Goal: Transaction & Acquisition: Purchase product/service

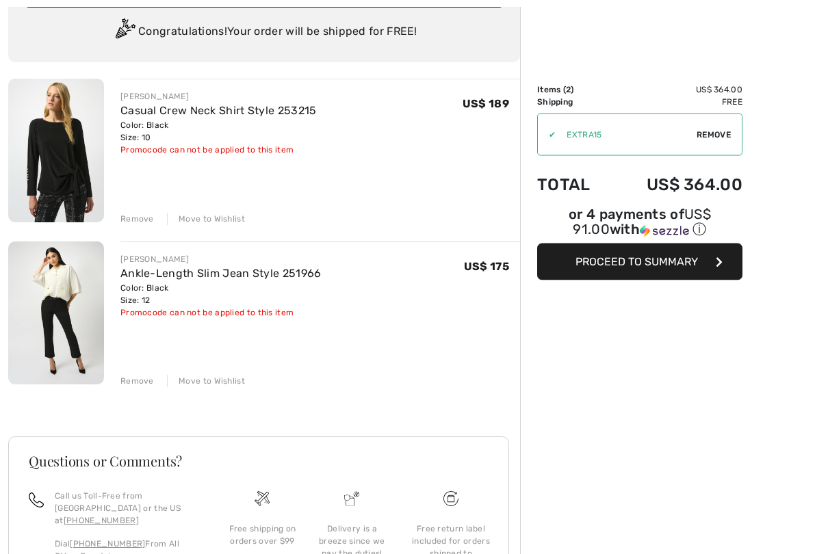
scroll to position [104, 0]
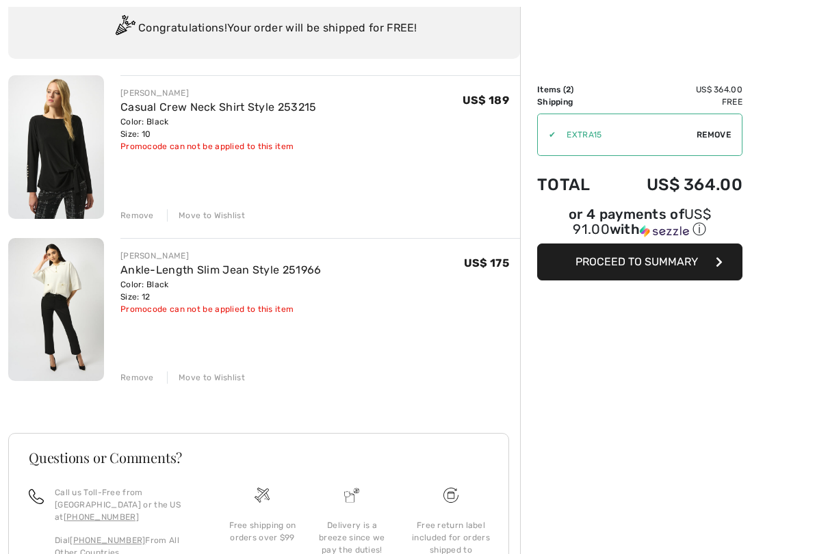
click at [207, 207] on div "Remove Move to Wishlist" at bounding box center [319, 214] width 399 height 15
click at [205, 209] on div "Move to Wishlist" at bounding box center [206, 215] width 78 height 12
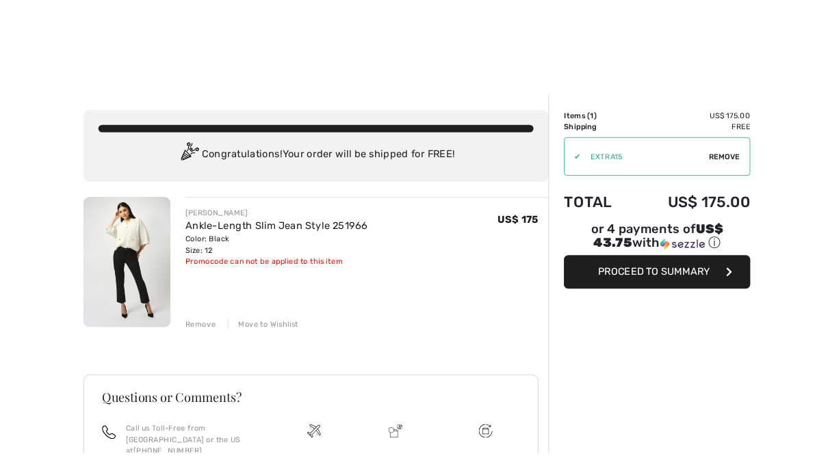
scroll to position [56, 0]
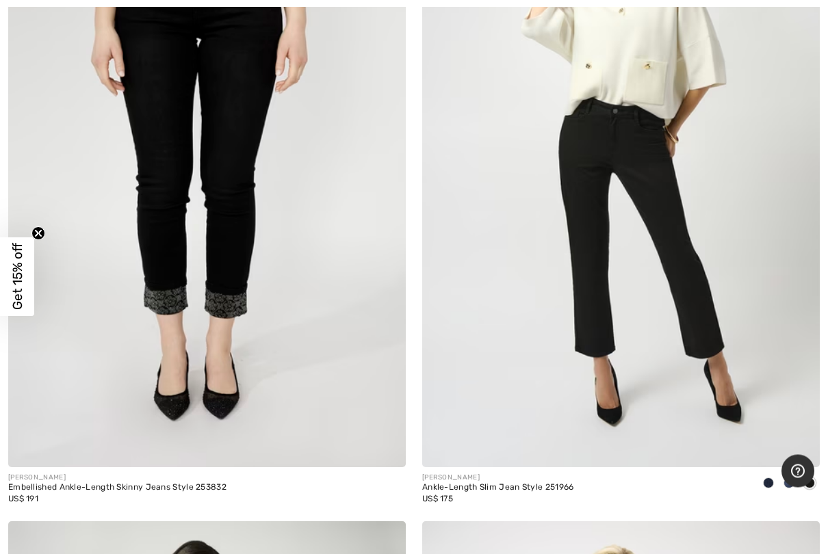
scroll to position [1668, 0]
click at [188, 172] on img at bounding box center [206, 169] width 397 height 596
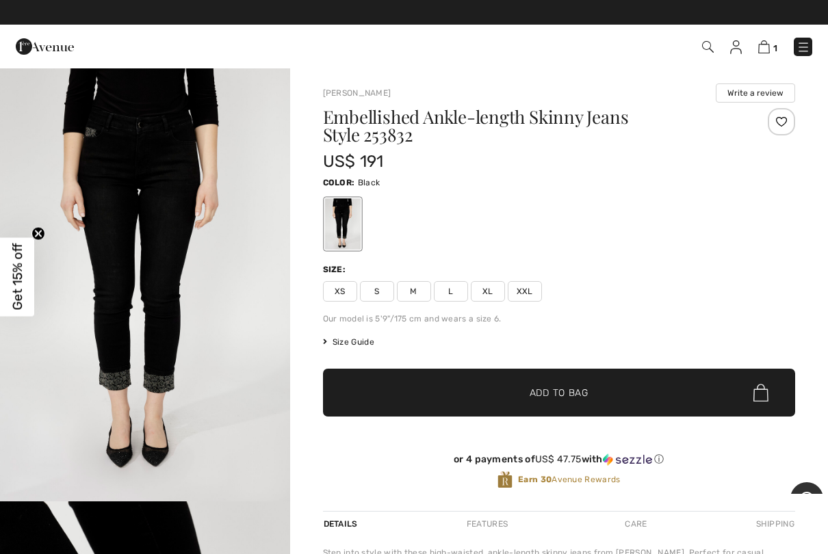
click at [122, 135] on img "1 / 5" at bounding box center [145, 284] width 290 height 434
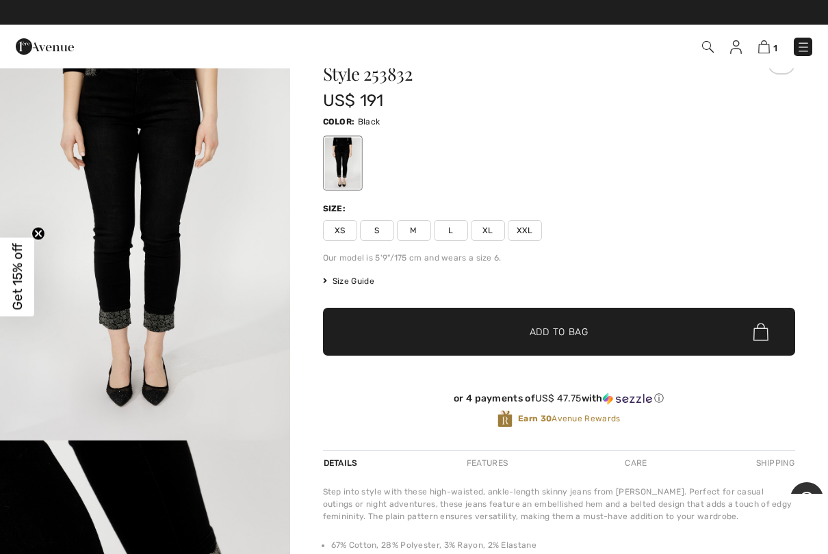
click at [798, 38] on link at bounding box center [802, 47] width 18 height 18
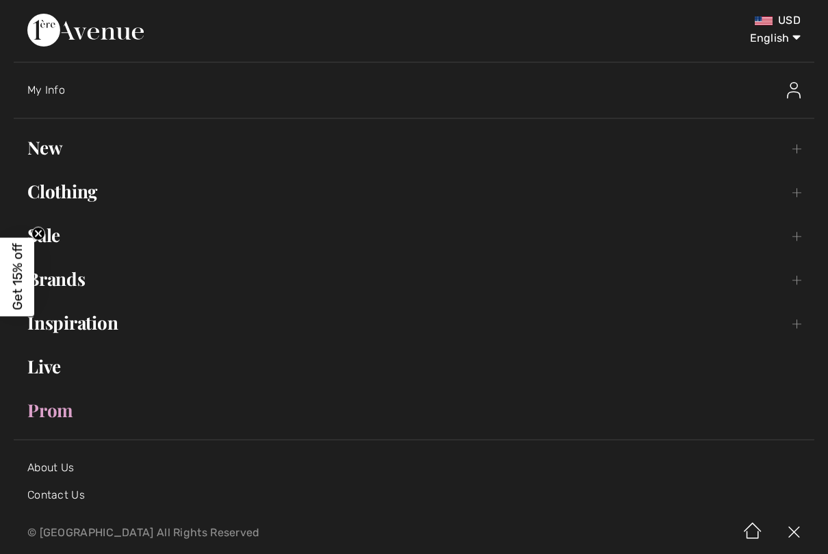
click at [45, 143] on link "New Toggle submenu" at bounding box center [414, 148] width 800 height 30
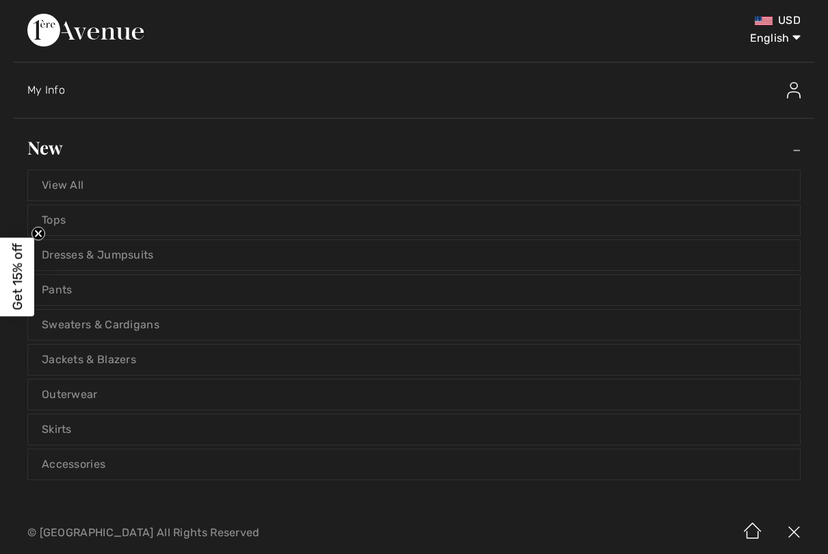
click at [68, 291] on link "Pants" at bounding box center [414, 290] width 772 height 30
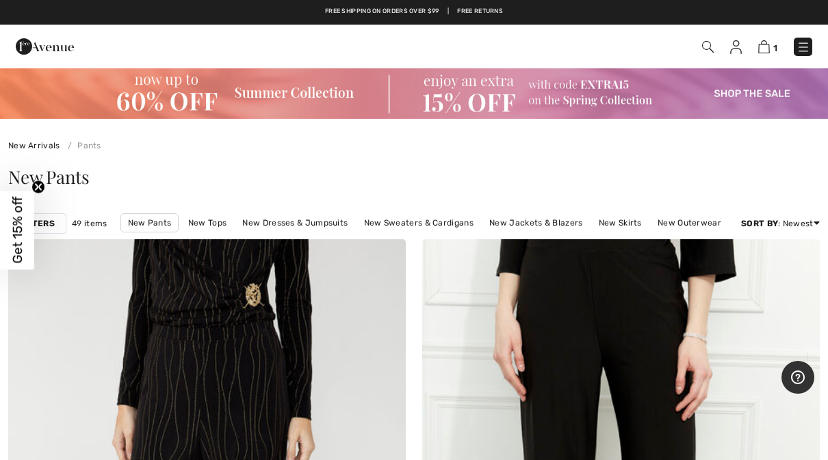
click at [32, 226] on div "Get 15% off Close teaser" at bounding box center [17, 230] width 34 height 79
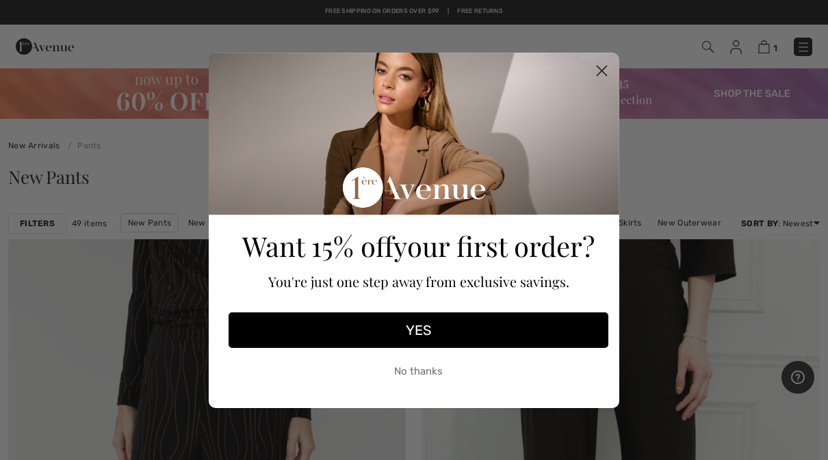
click at [607, 70] on circle "Close dialog" at bounding box center [601, 70] width 23 height 23
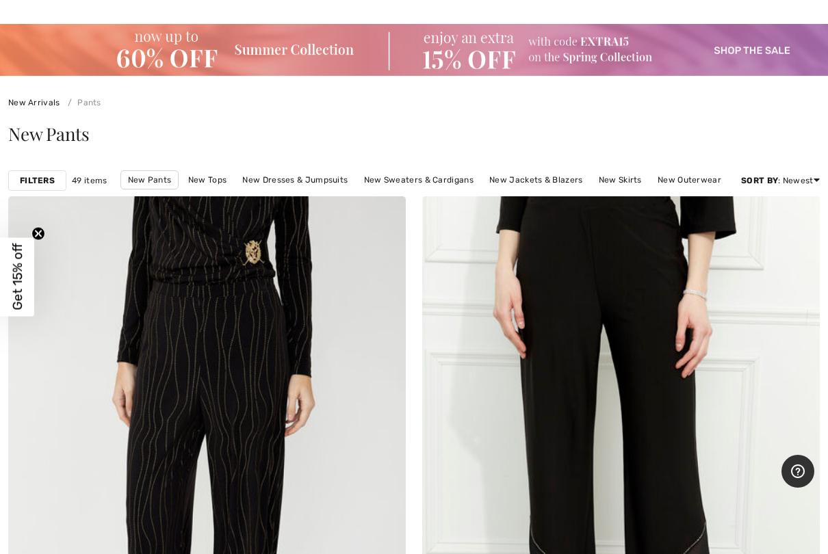
scroll to position [45, 0]
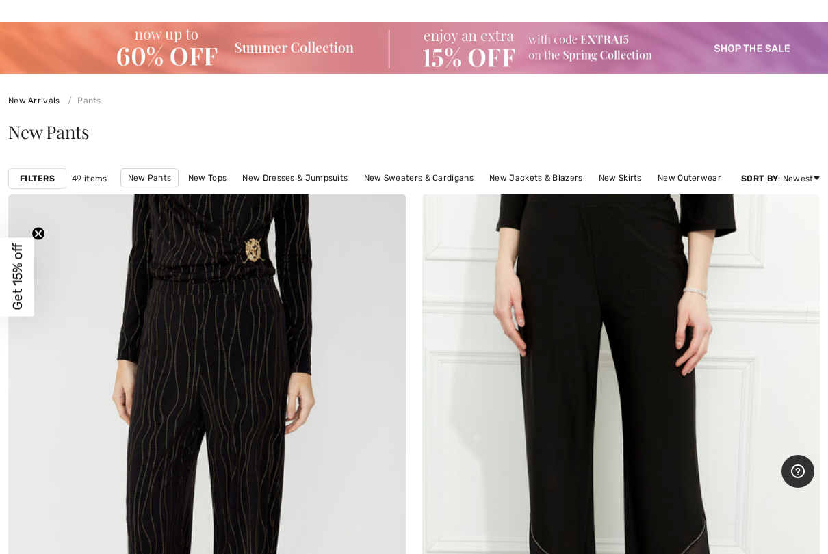
click at [36, 185] on div "Filters" at bounding box center [37, 178] width 58 height 21
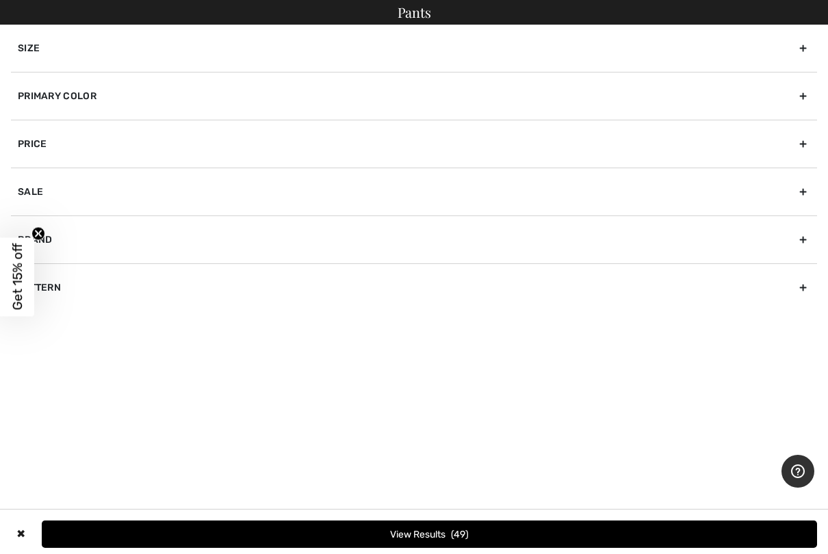
click at [59, 247] on div "Brand" at bounding box center [414, 239] width 806 height 48
click at [81, 293] on label "Dolcezza" at bounding box center [417, 298] width 799 height 12
click at [28, 293] on input"] "Dolcezza" at bounding box center [23, 298] width 10 height 10
checkbox input"] "true"
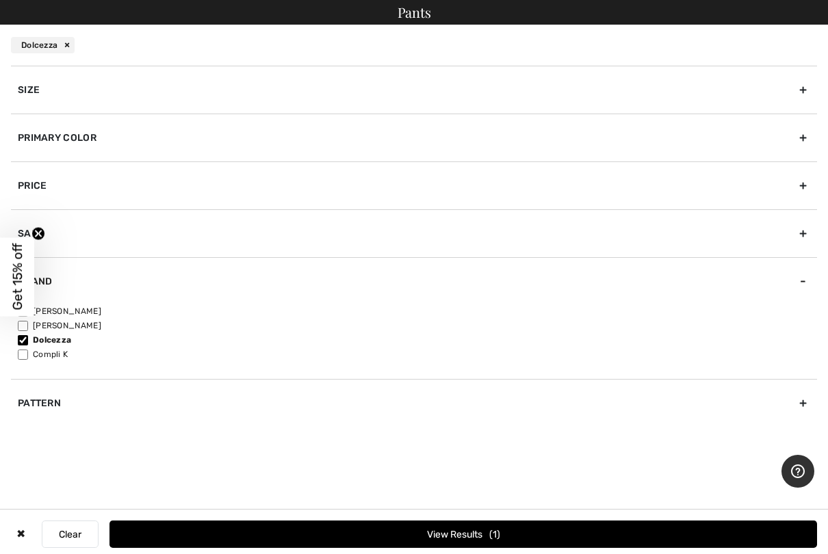
click at [55, 324] on label "[PERSON_NAME]" at bounding box center [417, 325] width 799 height 12
click at [28, 324] on input"] "[PERSON_NAME]" at bounding box center [23, 326] width 10 height 10
checkbox input"] "true"
click at [21, 337] on input"] "Dolcezza" at bounding box center [23, 340] width 10 height 10
checkbox input"] "false"
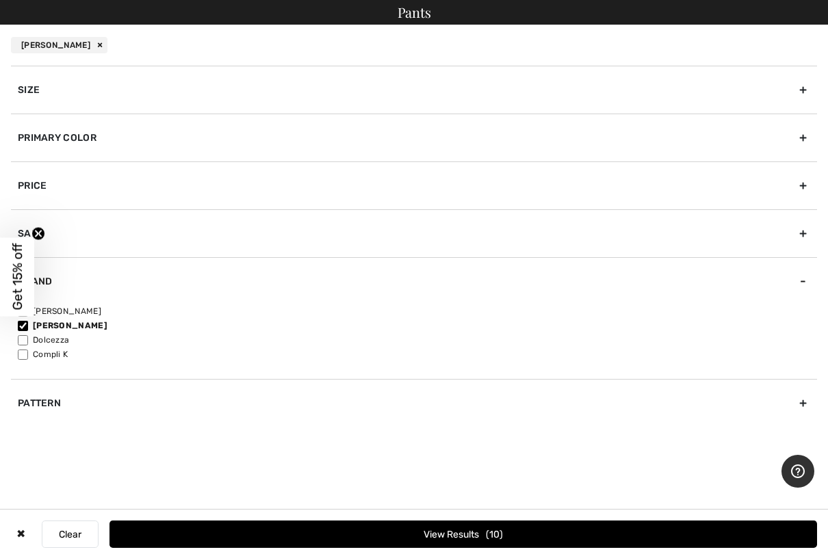
click at [31, 135] on div "Primary Color" at bounding box center [414, 138] width 806 height 48
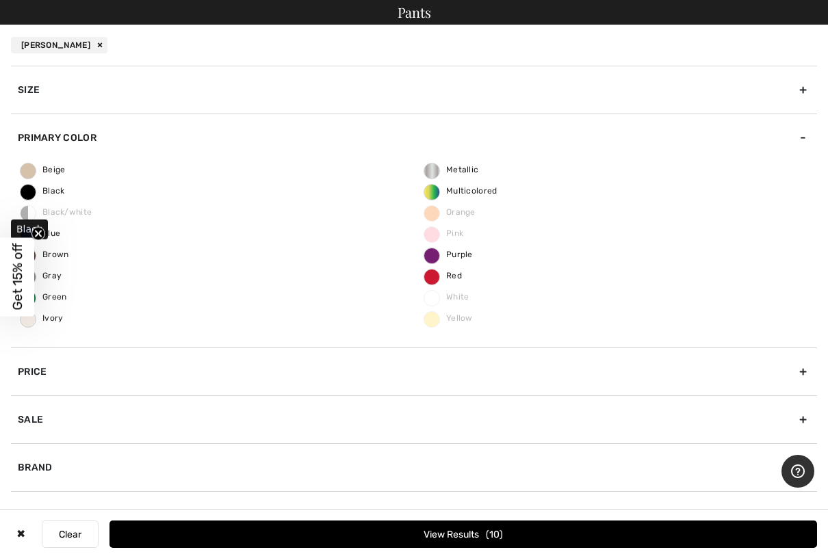
click at [45, 193] on span "Black" at bounding box center [43, 191] width 44 height 10
click at [0, 0] on input "Black" at bounding box center [0, 0] width 0 height 0
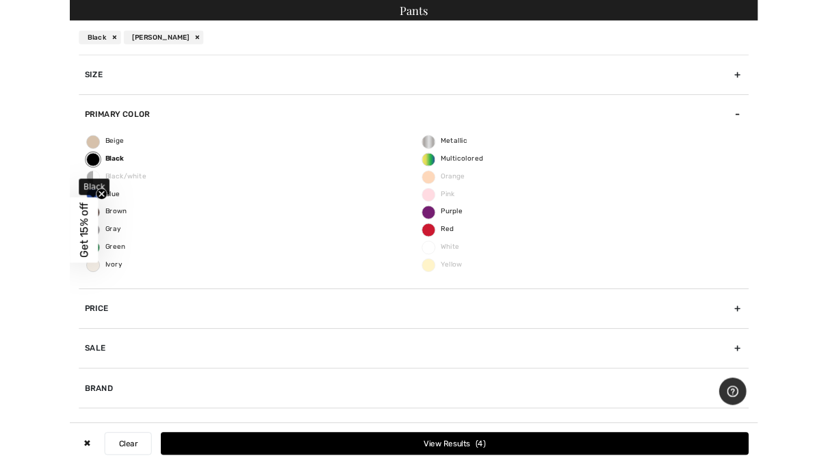
scroll to position [0, 0]
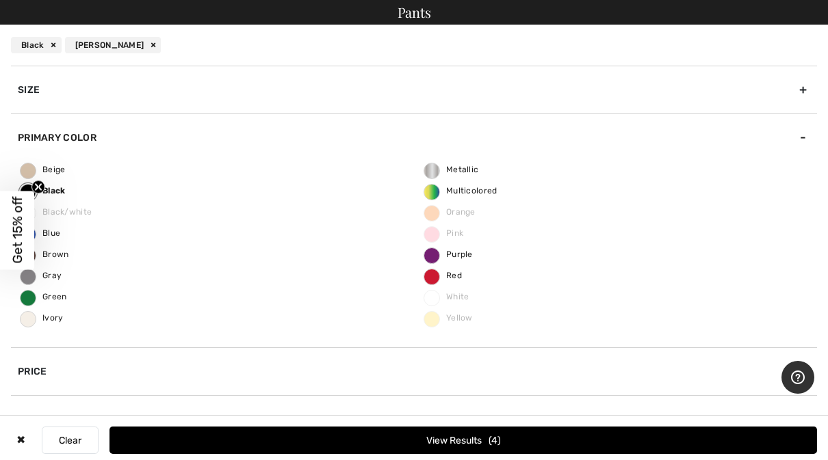
click at [21, 83] on div "Size" at bounding box center [414, 90] width 806 height 48
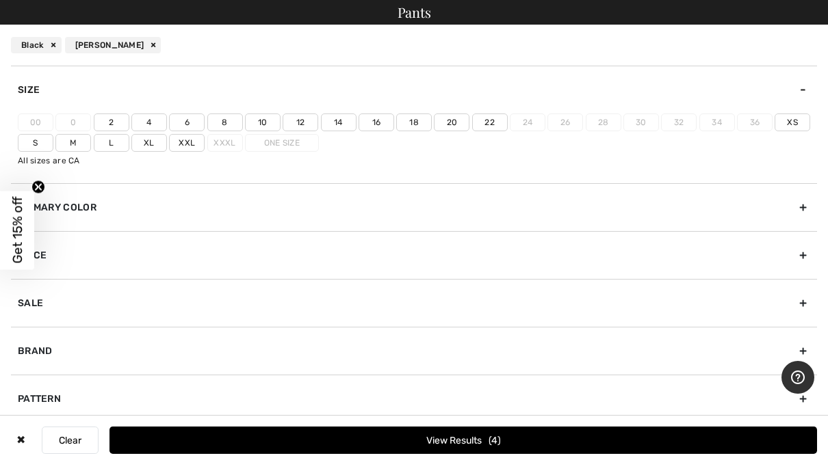
click at [109, 137] on label "L" at bounding box center [112, 143] width 36 height 18
click at [0, 0] on input"] "L" at bounding box center [0, 0] width 0 height 0
click at [339, 441] on button "View Results 1" at bounding box center [462, 440] width 707 height 27
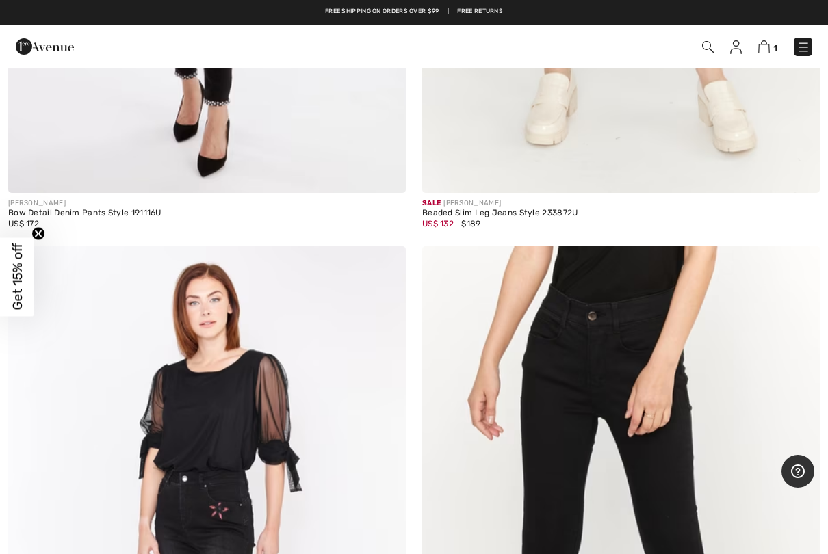
scroll to position [5975, 0]
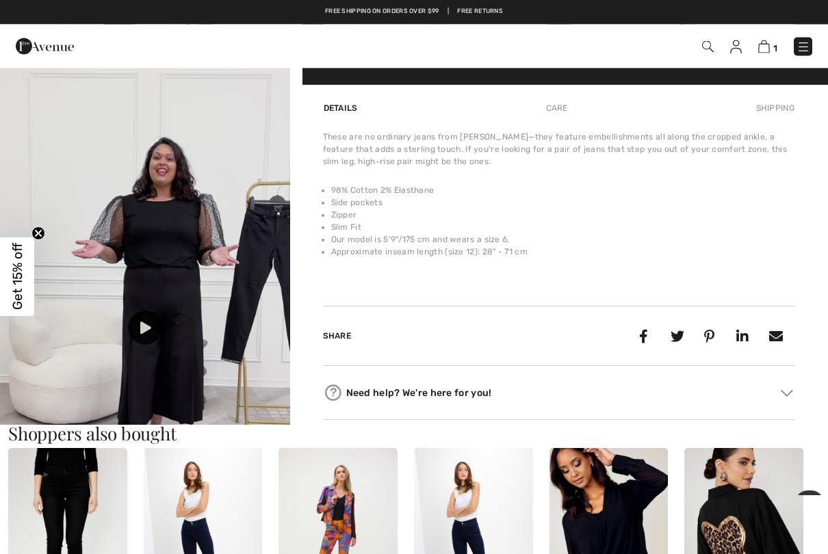
scroll to position [866, 0]
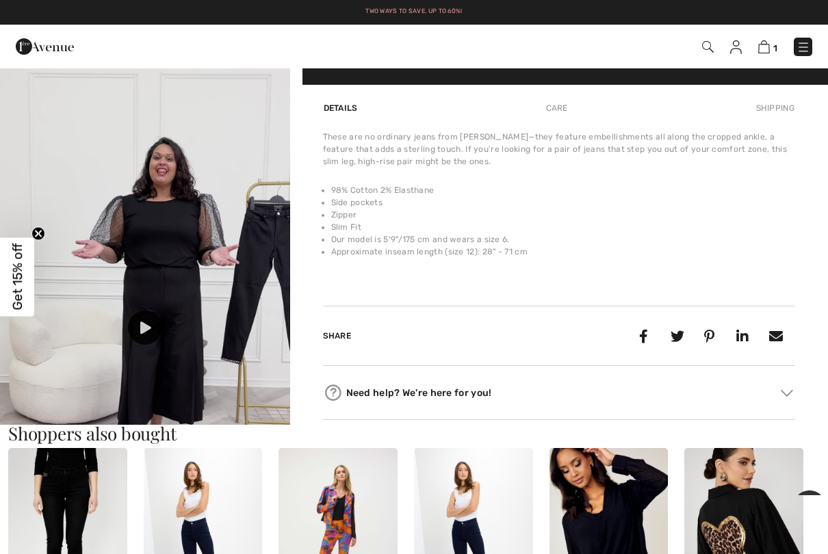
click at [212, 251] on img at bounding box center [145, 301] width 290 height 515
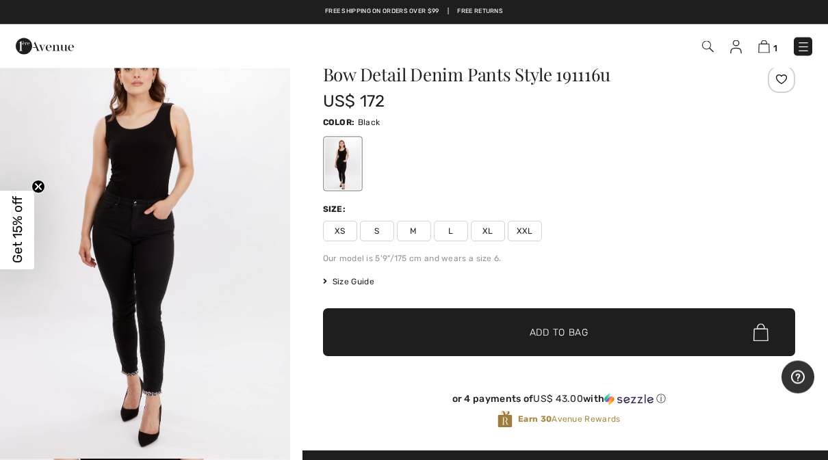
scroll to position [0, 0]
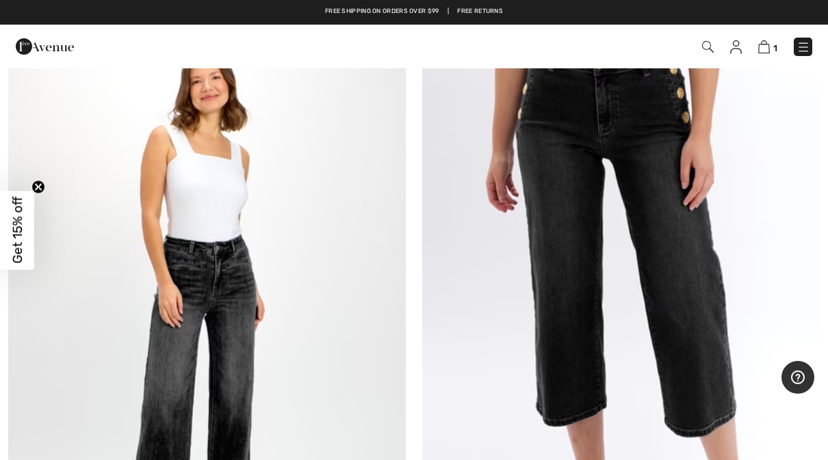
scroll to position [2825, 0]
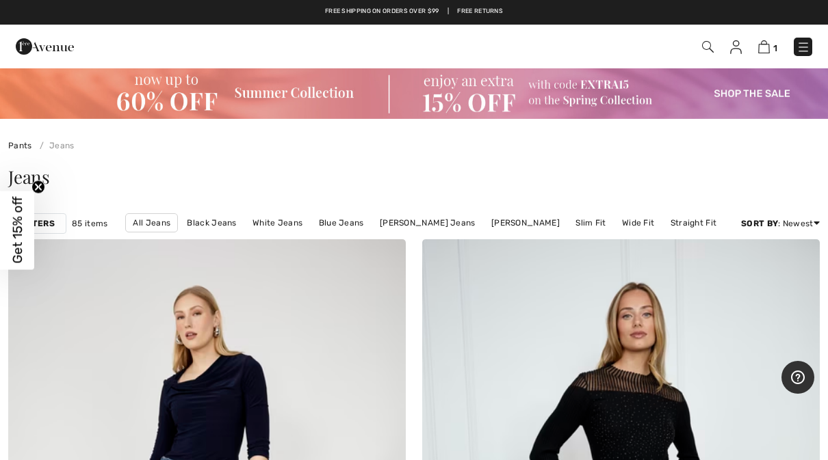
click at [796, 45] on img at bounding box center [803, 47] width 14 height 14
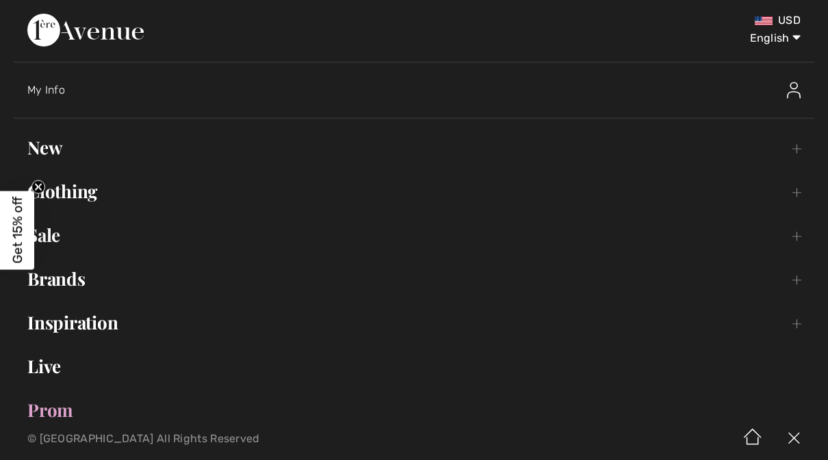
click at [63, 235] on link "Sale Toggle submenu" at bounding box center [414, 235] width 800 height 30
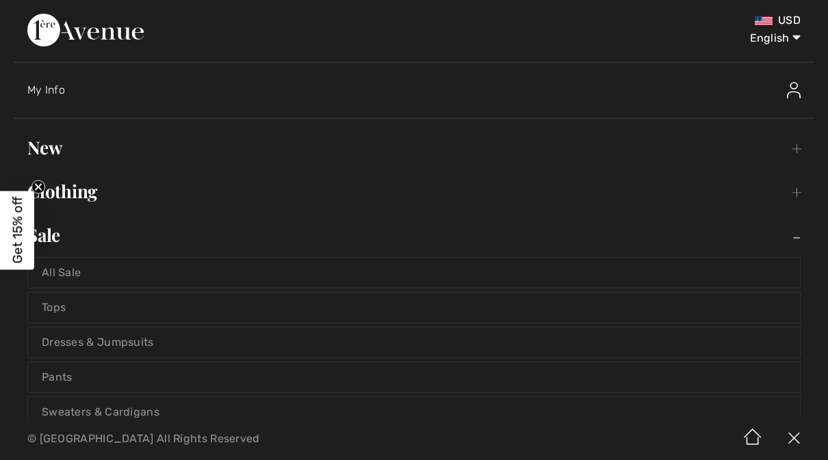
click at [57, 372] on link "Pants" at bounding box center [414, 378] width 772 height 30
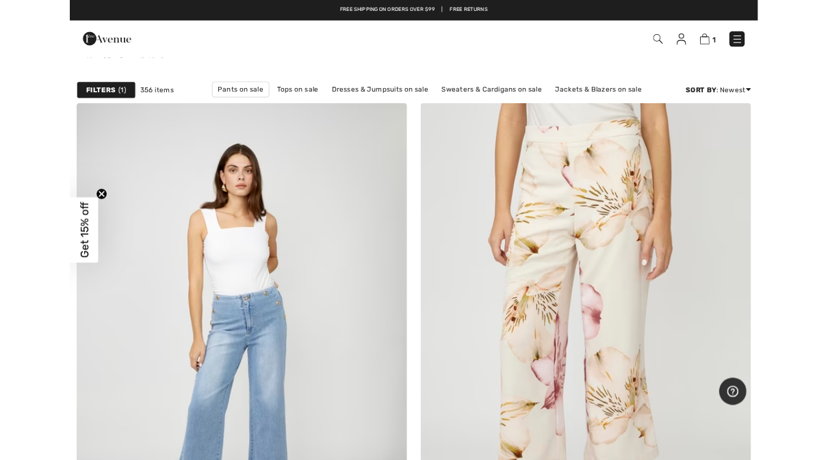
scroll to position [114, 0]
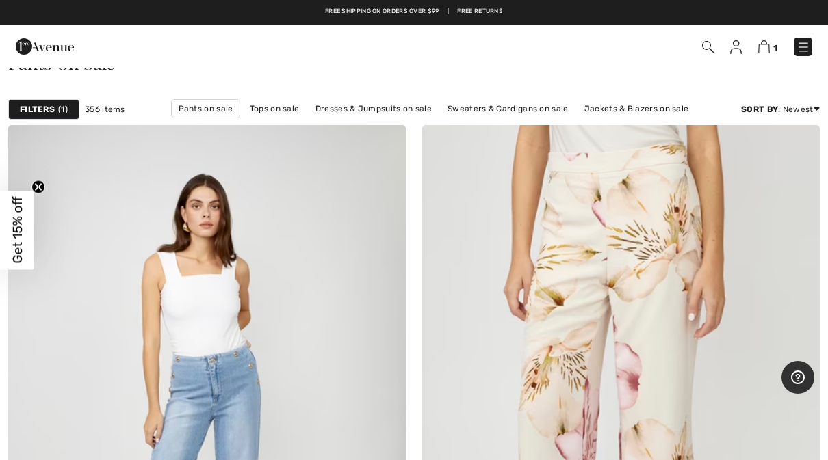
click at [42, 107] on strong "Filters" at bounding box center [37, 109] width 35 height 12
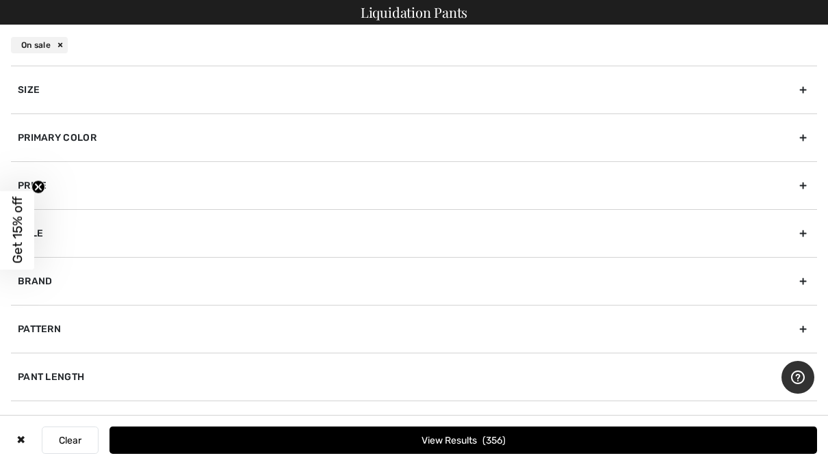
click at [36, 277] on div "Brand" at bounding box center [414, 281] width 806 height 48
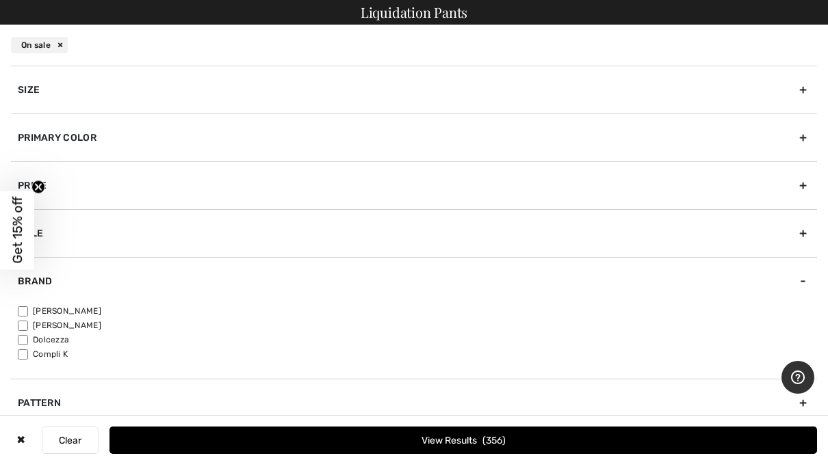
click at [28, 321] on input"] "[PERSON_NAME]" at bounding box center [23, 326] width 10 height 10
checkbox input"] "true"
click at [58, 139] on div "Primary Color" at bounding box center [414, 138] width 806 height 48
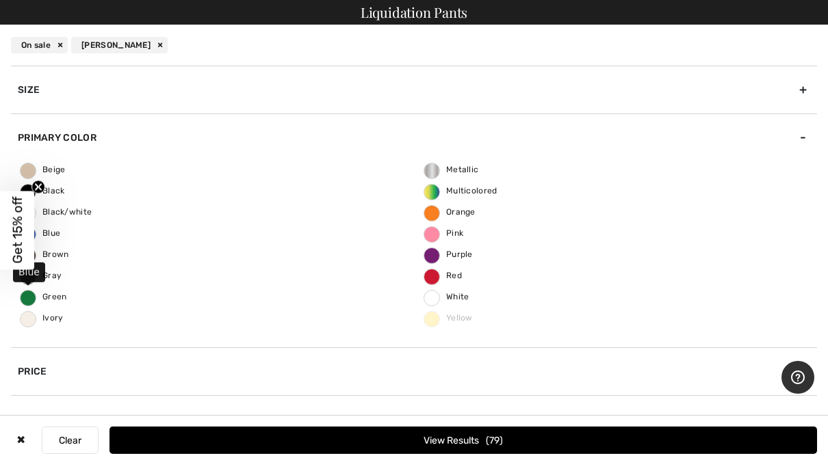
click at [49, 235] on span "Blue" at bounding box center [41, 233] width 40 height 10
click at [0, 0] on input "Blue" at bounding box center [0, 0] width 0 height 0
click at [389, 436] on button "View Results 23" at bounding box center [462, 440] width 707 height 27
